Goal: Contribute content: Contribute content

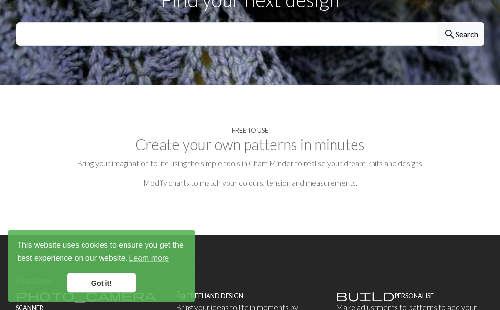
scroll to position [378, 0]
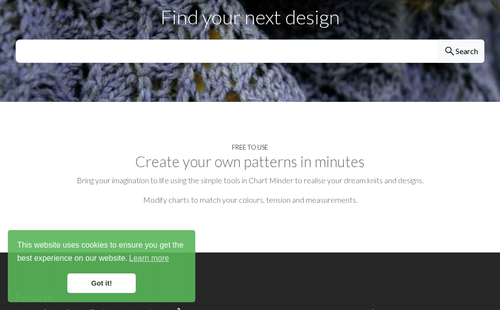
click at [245, 144] on h4 "Free to use" at bounding box center [250, 147] width 36 height 7
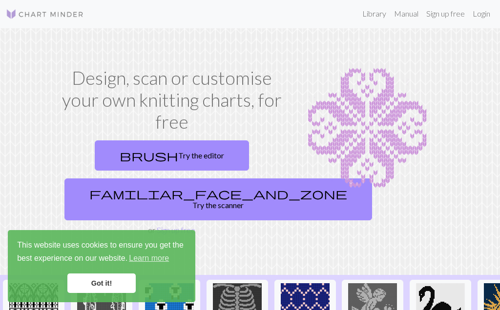
scroll to position [0, 0]
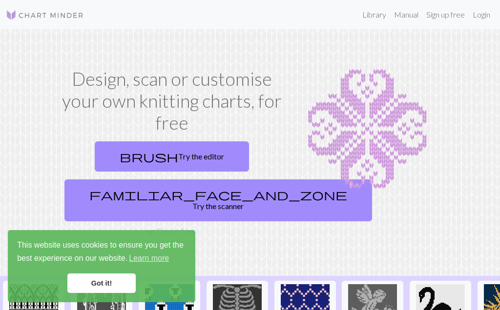
click at [374, 18] on link "Library" at bounding box center [374, 15] width 32 height 20
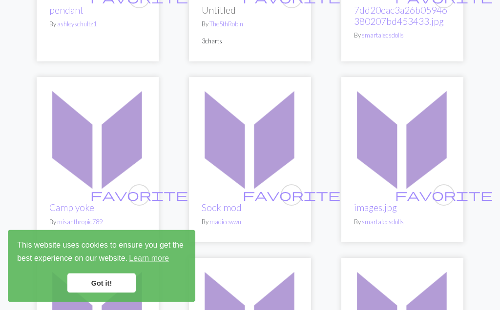
scroll to position [666, 0]
click at [255, 140] on img at bounding box center [250, 138] width 112 height 112
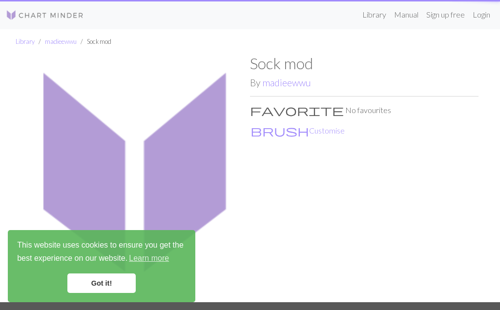
click at [255, 227] on div "Sock mod By [PERSON_NAME] favorite No favourites brush Customise" at bounding box center [364, 178] width 228 height 248
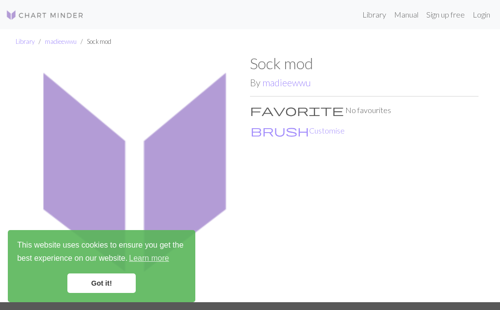
click at [477, 16] on link "Login" at bounding box center [481, 15] width 25 height 20
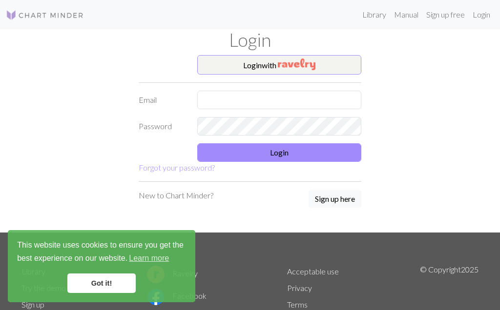
click at [342, 64] on button "Login with" at bounding box center [279, 65] width 164 height 20
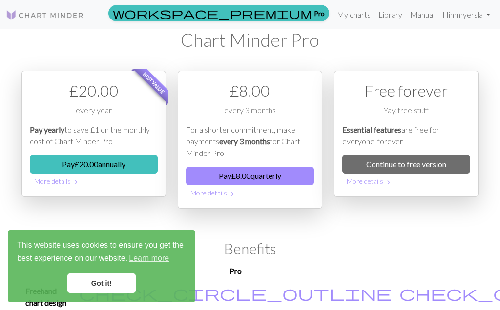
click at [453, 165] on link "Continue to free version" at bounding box center [406, 164] width 128 height 19
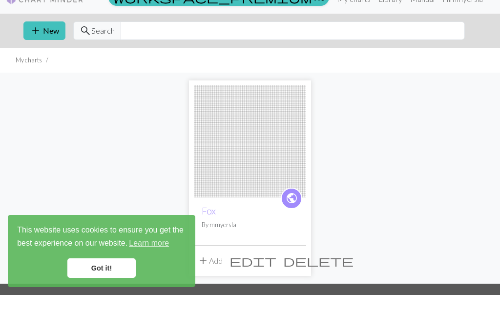
scroll to position [17, 0]
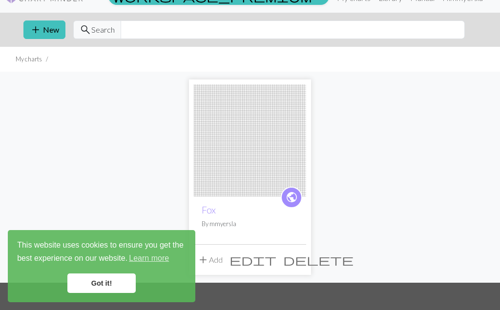
click at [255, 152] on img at bounding box center [250, 140] width 112 height 112
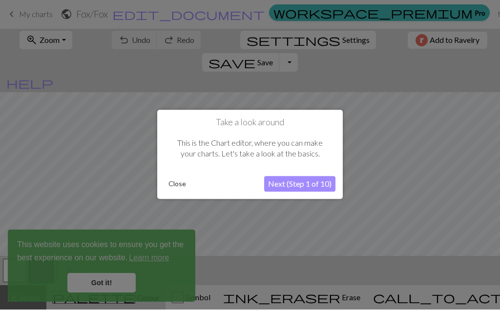
click at [295, 179] on button "Next (Step 1 of 10)" at bounding box center [299, 185] width 71 height 16
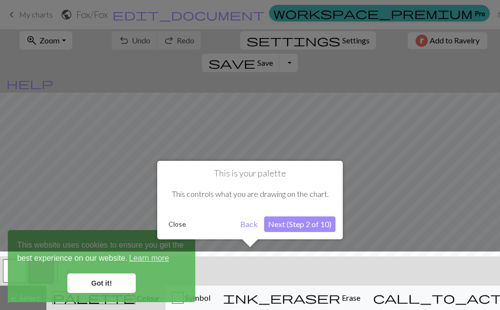
click at [114, 280] on div at bounding box center [250, 283] width 510 height 63
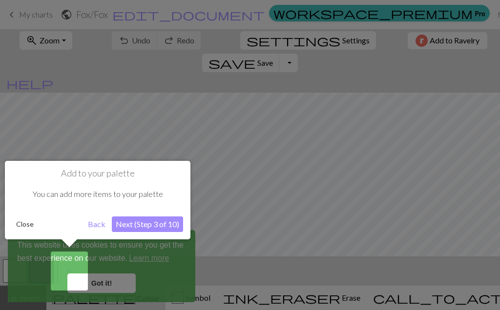
click at [121, 281] on div at bounding box center [250, 155] width 500 height 310
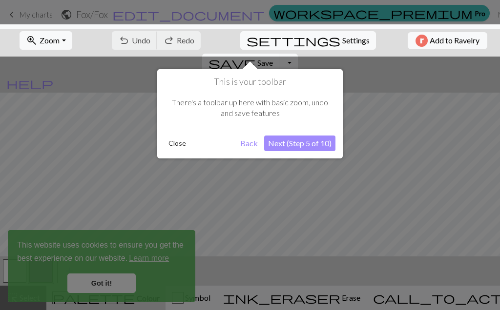
click at [242, 148] on button "Back" at bounding box center [248, 144] width 25 height 16
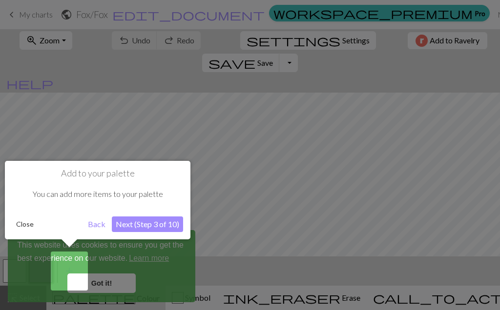
click at [98, 226] on button "Back" at bounding box center [96, 225] width 25 height 16
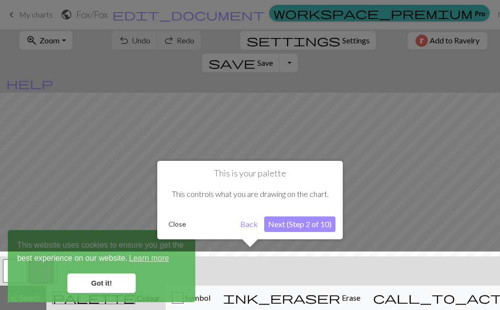
click at [243, 231] on button "Back" at bounding box center [248, 225] width 25 height 16
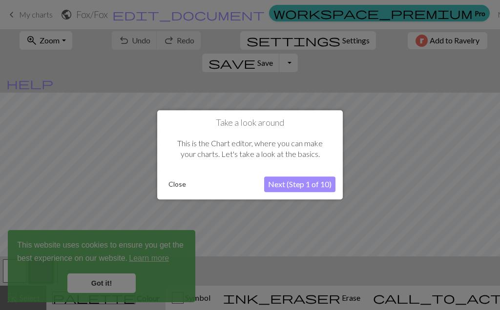
click at [169, 187] on button "Close" at bounding box center [176, 185] width 25 height 15
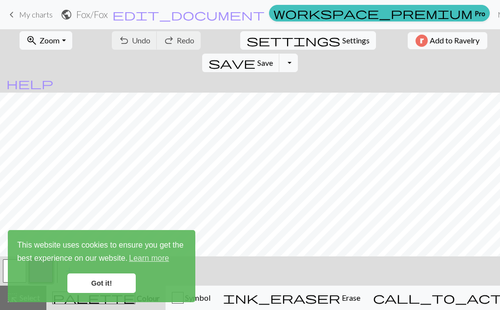
click at [104, 285] on link "Got it!" at bounding box center [101, 284] width 68 height 20
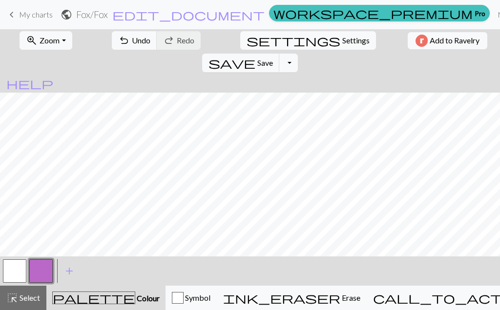
click at [322, 296] on span "ink_eraser" at bounding box center [281, 298] width 117 height 14
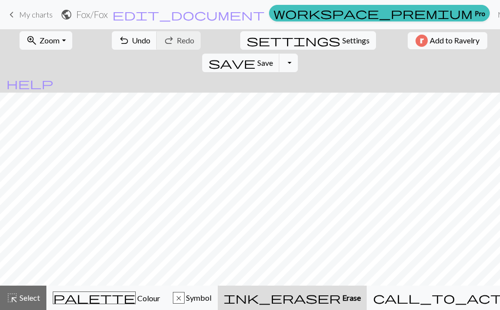
click at [108, 16] on h2 "Fox / Fox" at bounding box center [92, 14] width 32 height 11
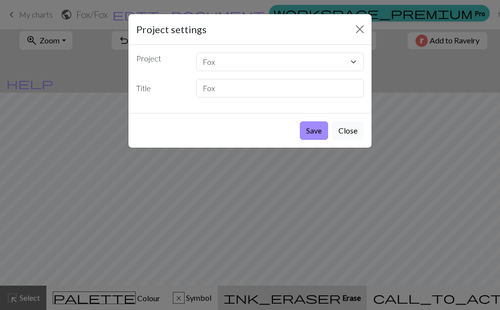
click at [307, 130] on button "Save" at bounding box center [314, 131] width 28 height 19
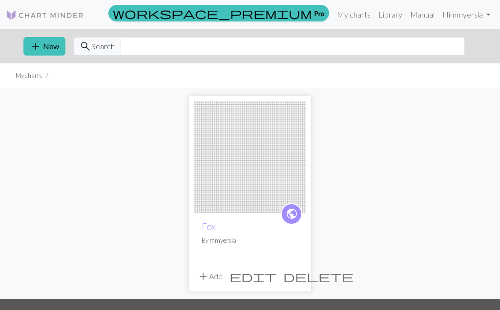
click at [459, 15] on link "Hi mmyersla" at bounding box center [466, 15] width 56 height 20
click at [352, 112] on div "public Fox By mmyersla add Add edit delete" at bounding box center [250, 193] width 469 height 211
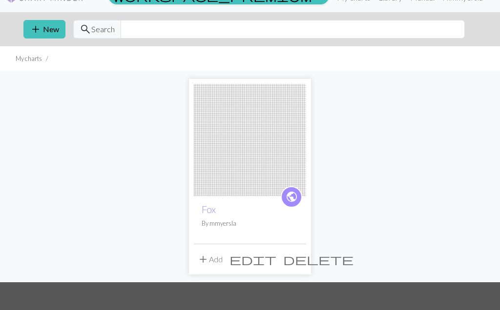
scroll to position [16, 0]
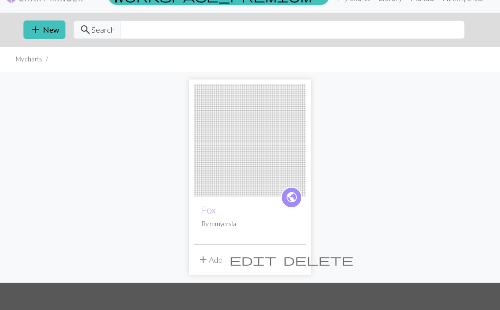
click at [212, 260] on button "add Add" at bounding box center [210, 260] width 32 height 19
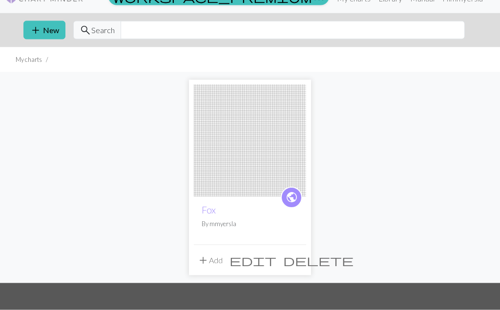
scroll to position [17, 0]
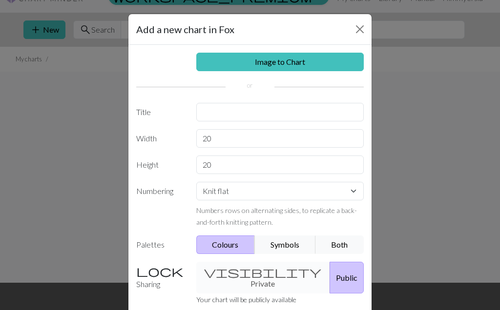
click at [249, 270] on div "visibility Private Public" at bounding box center [280, 278] width 180 height 32
click at [223, 271] on div "visibility Private Public" at bounding box center [280, 278] width 180 height 32
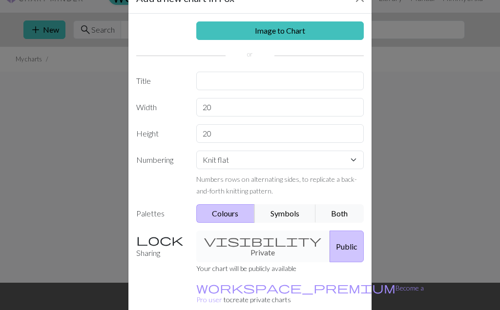
scroll to position [31, 0]
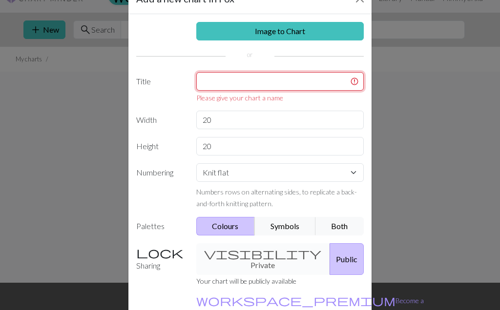
click at [306, 80] on input "text" at bounding box center [280, 81] width 168 height 19
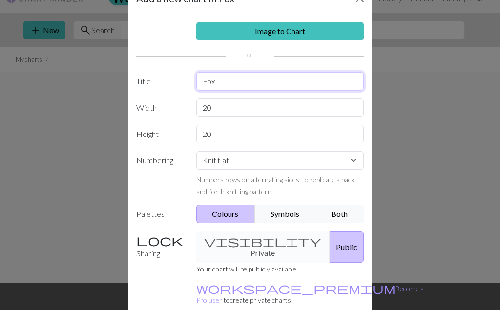
type input "Fox"
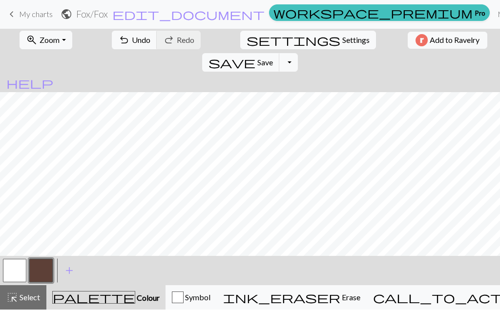
click at [323, 302] on span "ink_eraser" at bounding box center [281, 298] width 117 height 14
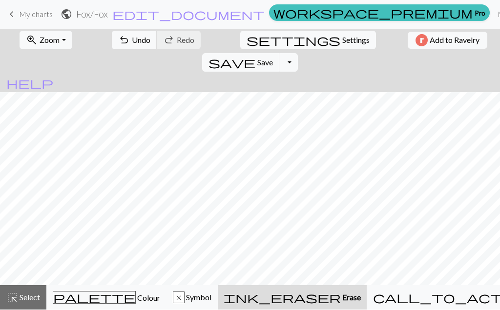
click at [323, 297] on span "ink_eraser" at bounding box center [282, 298] width 117 height 14
click at [211, 297] on span "Symbol" at bounding box center [198, 297] width 27 height 9
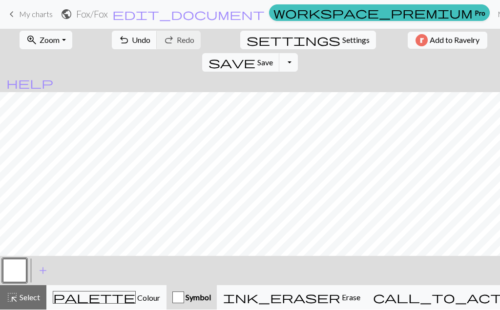
click at [192, 275] on div "< > add Add a symbol" at bounding box center [250, 271] width 500 height 29
click at [132, 44] on span "Undo" at bounding box center [141, 40] width 19 height 9
click at [132, 43] on span "Undo" at bounding box center [141, 40] width 19 height 9
click at [132, 42] on span "Undo" at bounding box center [141, 40] width 19 height 9
click at [118, 40] on span "undo" at bounding box center [124, 41] width 12 height 14
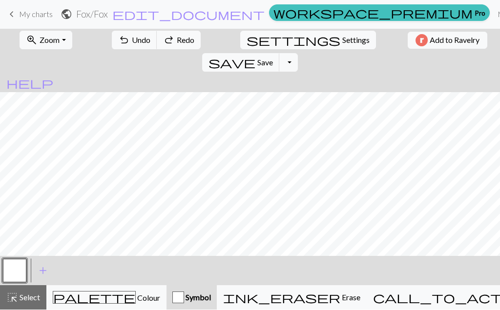
click at [118, 37] on span "undo" at bounding box center [124, 41] width 12 height 14
click at [128, 45] on button "undo Undo Undo" at bounding box center [134, 40] width 45 height 19
click at [132, 39] on span "Undo" at bounding box center [141, 40] width 19 height 9
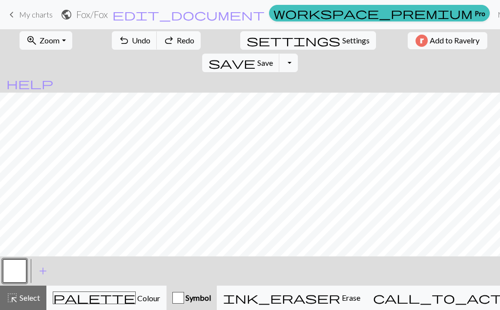
click at [298, 54] on button "Toggle Dropdown" at bounding box center [288, 63] width 19 height 19
click at [340, 302] on span "Erase" at bounding box center [350, 297] width 20 height 9
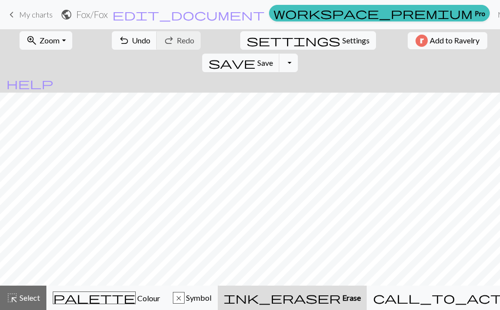
click at [91, 302] on span "palette" at bounding box center [94, 298] width 82 height 14
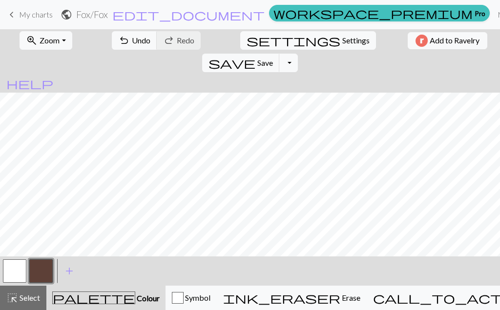
click at [41, 275] on button "button" at bounding box center [40, 271] width 23 height 23
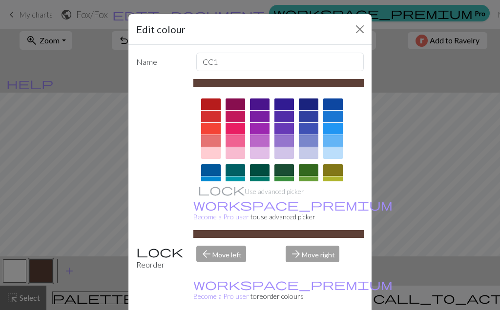
click at [359, 19] on div "Edit colour" at bounding box center [249, 29] width 243 height 31
click at [360, 27] on button "Close" at bounding box center [360, 29] width 16 height 16
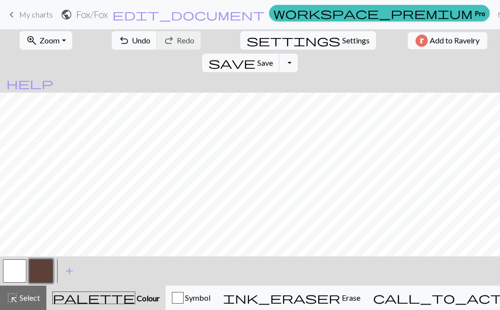
click at [324, 303] on span "ink_eraser" at bounding box center [281, 298] width 117 height 14
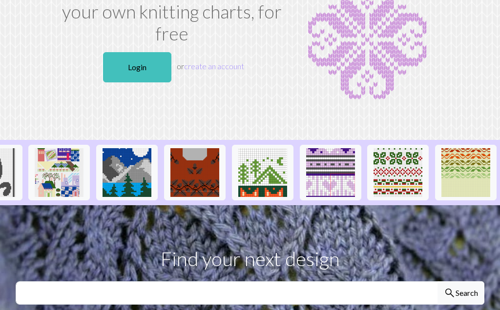
scroll to position [71, 0]
